Goal: Task Accomplishment & Management: Use online tool/utility

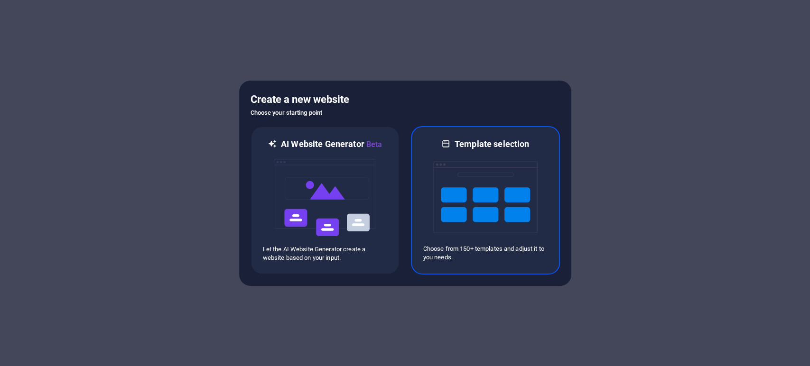
click at [479, 177] on img at bounding box center [485, 197] width 104 height 95
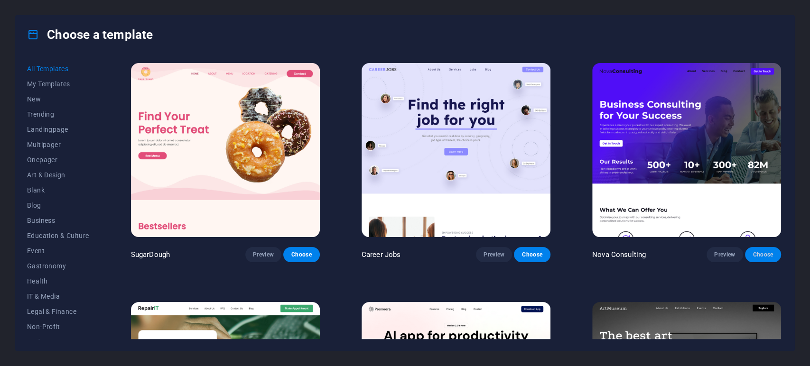
click at [769, 255] on span "Choose" at bounding box center [763, 255] width 21 height 8
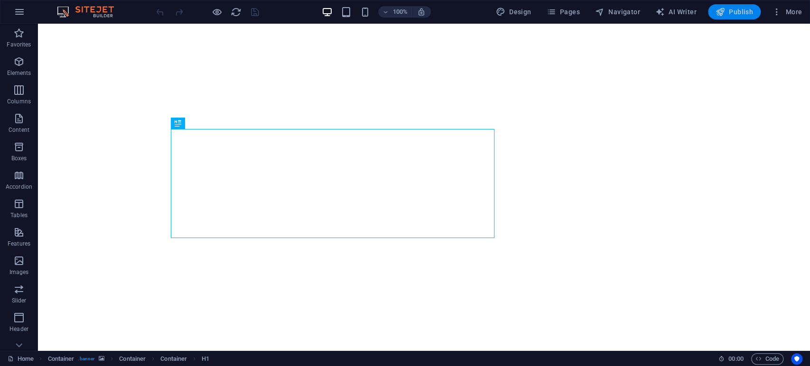
click at [735, 14] on span "Publish" at bounding box center [735, 11] width 38 height 9
